Goal: Information Seeking & Learning: Find specific fact

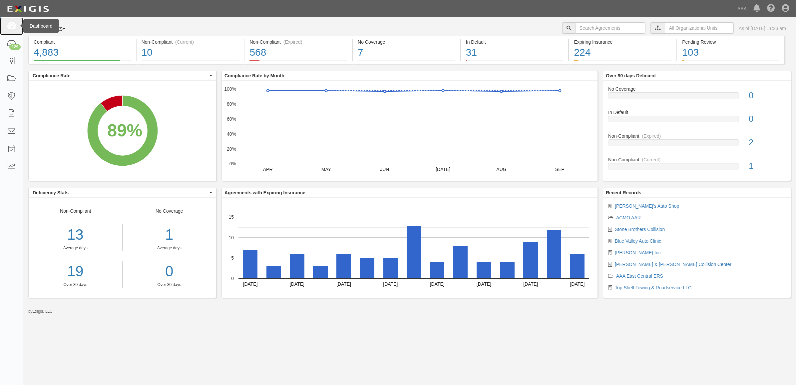
click at [18, 22] on link at bounding box center [11, 26] width 23 height 18
drag, startPoint x: 16, startPoint y: 60, endPoint x: 37, endPoint y: 69, distance: 22.5
click at [16, 60] on link at bounding box center [11, 61] width 23 height 18
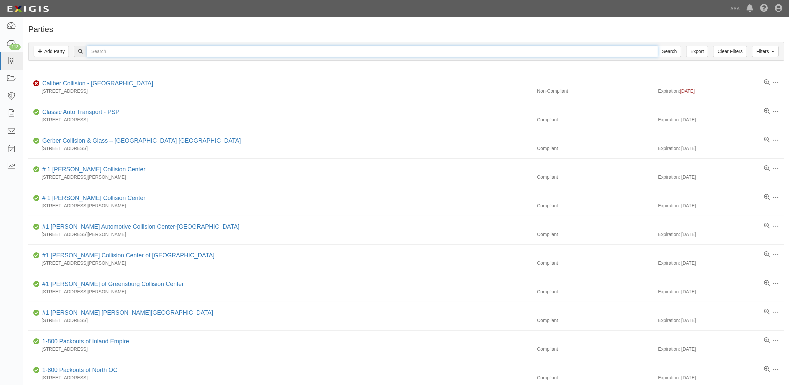
click at [134, 53] on input "text" at bounding box center [372, 51] width 571 height 11
type input "366801"
click at [658, 46] on input "Search" at bounding box center [669, 51] width 23 height 11
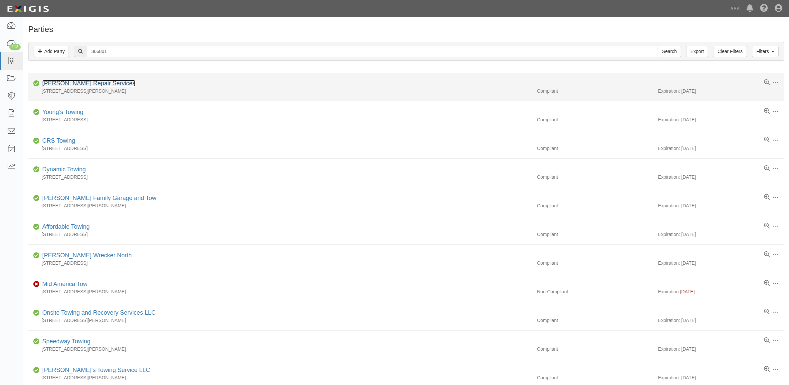
click at [89, 85] on link "Fusco Repair Services" at bounding box center [88, 83] width 93 height 7
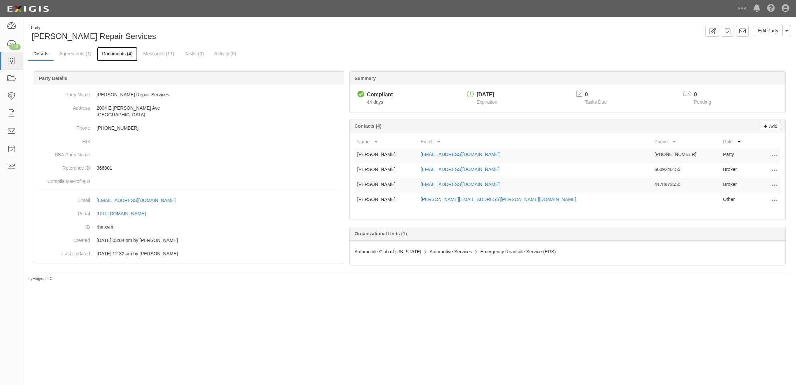
click at [122, 52] on link "Documents (4)" at bounding box center [117, 54] width 41 height 14
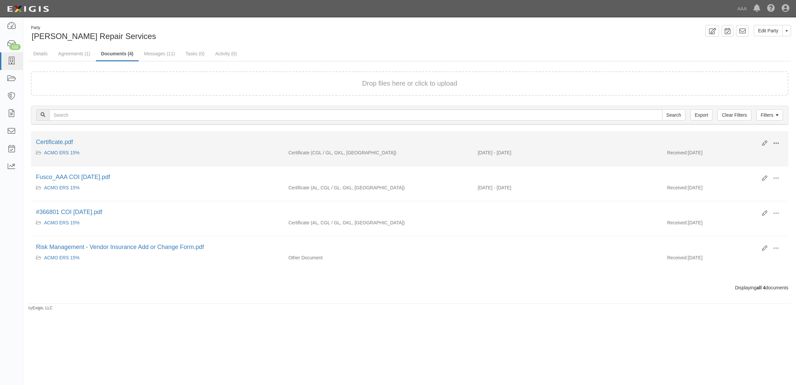
click at [776, 141] on span at bounding box center [776, 143] width 6 height 6
click at [754, 151] on link "View" at bounding box center [743, 153] width 53 height 12
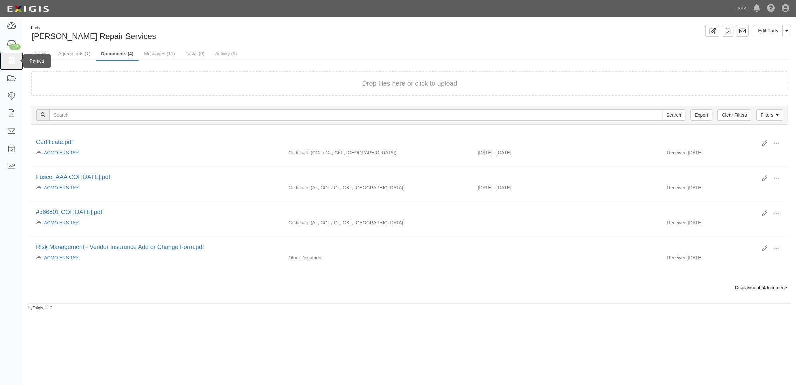
drag, startPoint x: 11, startPoint y: 61, endPoint x: 1, endPoint y: 52, distance: 13.2
click at [11, 61] on icon at bounding box center [11, 61] width 9 height 8
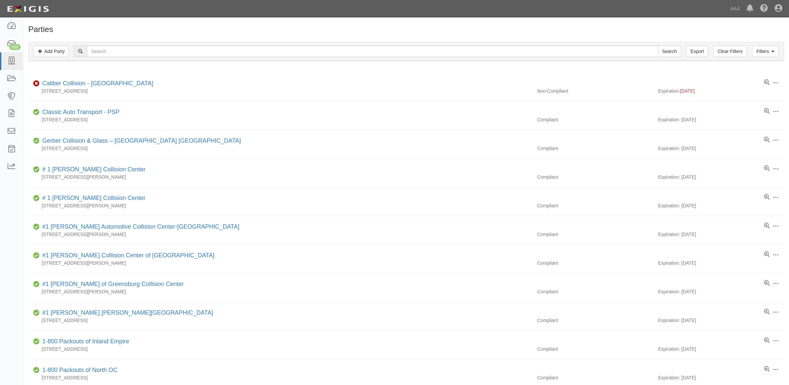
click at [129, 54] on input "text" at bounding box center [372, 51] width 571 height 11
type input "World Wide Car Service"
click at [658, 46] on input "Search" at bounding box center [669, 51] width 23 height 11
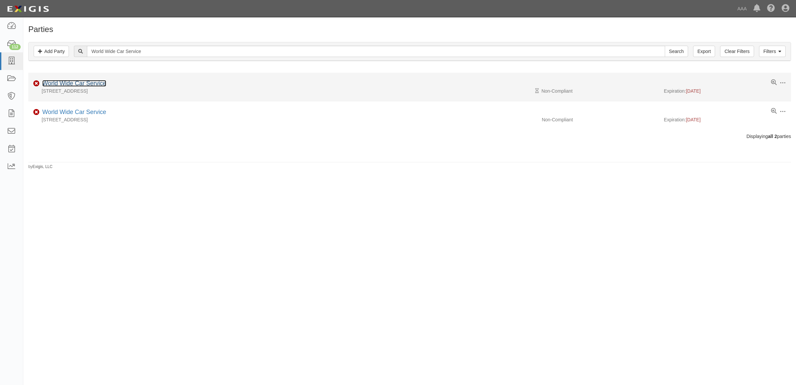
click at [91, 83] on link "World Wide Car Service" at bounding box center [74, 83] width 64 height 7
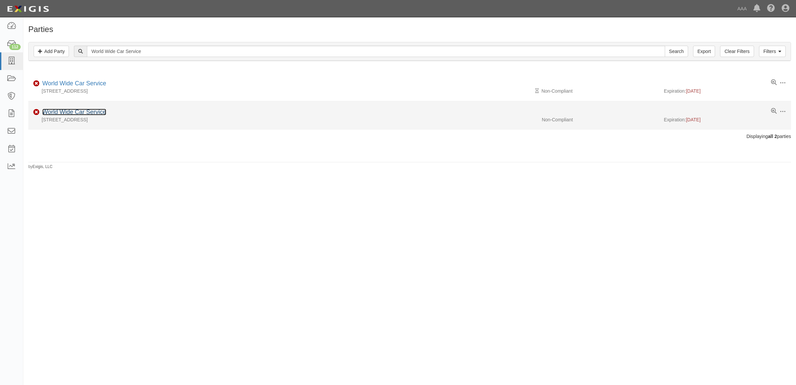
click at [76, 113] on link "World Wide Car Service" at bounding box center [74, 112] width 64 height 7
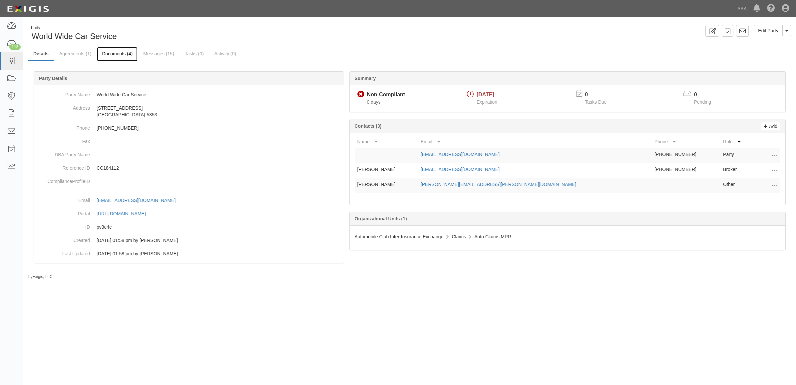
drag, startPoint x: 124, startPoint y: 52, endPoint x: 124, endPoint y: 55, distance: 3.7
click at [124, 52] on link "Documents (4)" at bounding box center [117, 54] width 41 height 14
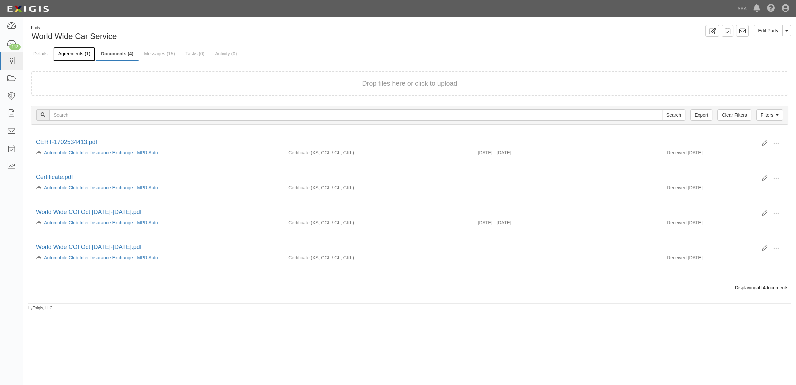
click at [69, 56] on link "Agreements (1)" at bounding box center [74, 54] width 42 height 14
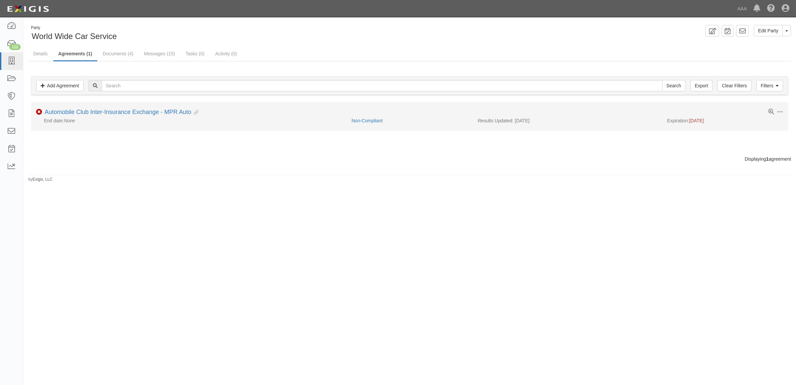
click at [95, 108] on li "Toggle Agreement Dropdown Edit Log activity Add task Send message Archive Non-C…" at bounding box center [409, 116] width 757 height 28
click at [97, 110] on link "Automobile Club Inter-Insurance Exchange - MPR Auto" at bounding box center [118, 112] width 146 height 7
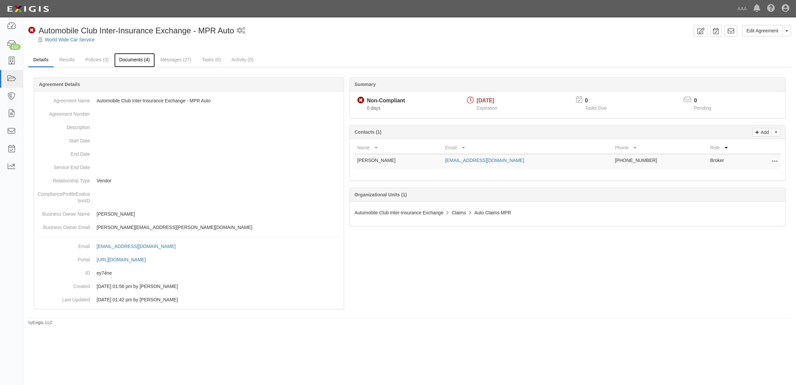
click at [124, 64] on link "Documents (4)" at bounding box center [134, 60] width 41 height 14
